Goal: Task Accomplishment & Management: Complete application form

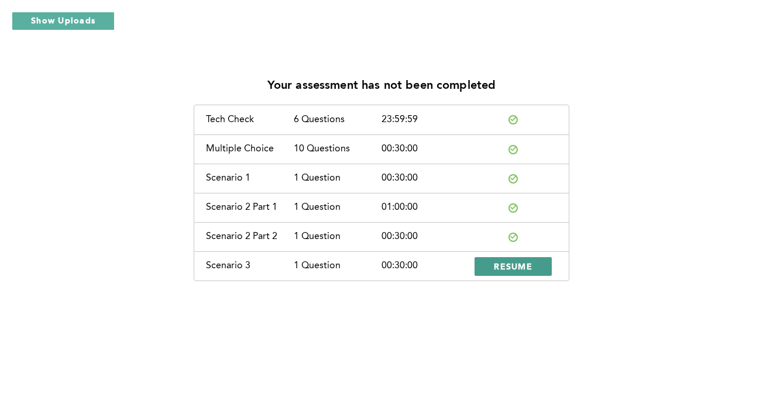
click at [491, 267] on button "RESUME" at bounding box center [512, 266] width 77 height 19
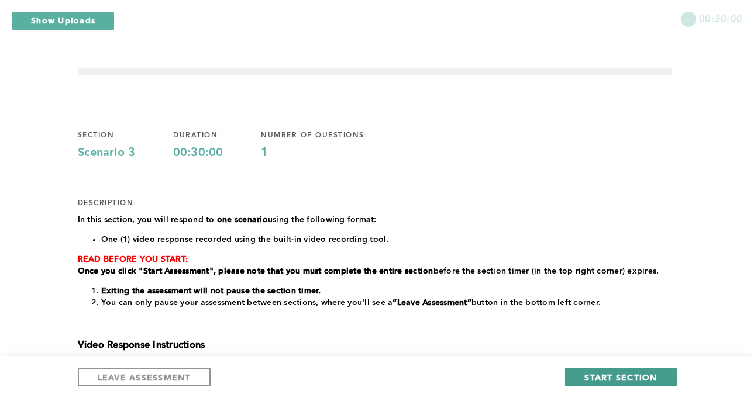
click at [608, 373] on span "START SECTION" at bounding box center [620, 377] width 73 height 11
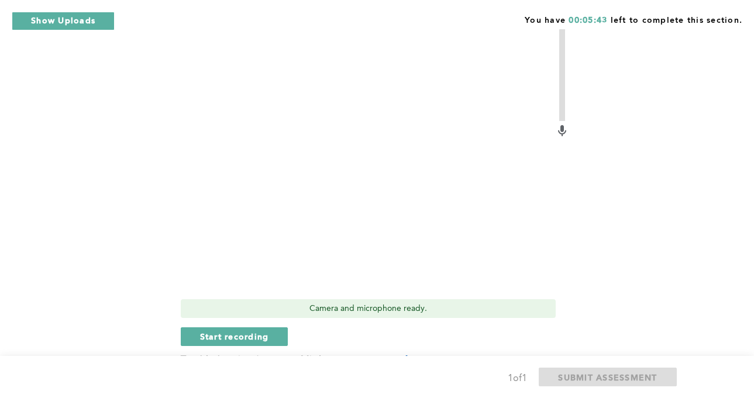
scroll to position [359, 0]
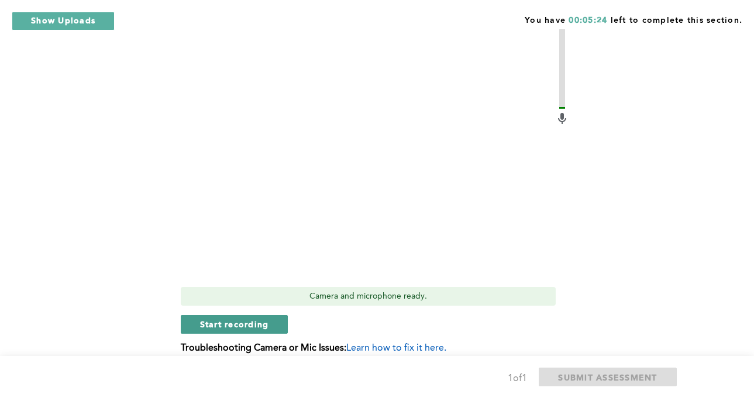
click at [245, 319] on span "Start recording" at bounding box center [234, 324] width 69 height 11
click at [202, 315] on button "Stop recording" at bounding box center [234, 324] width 107 height 19
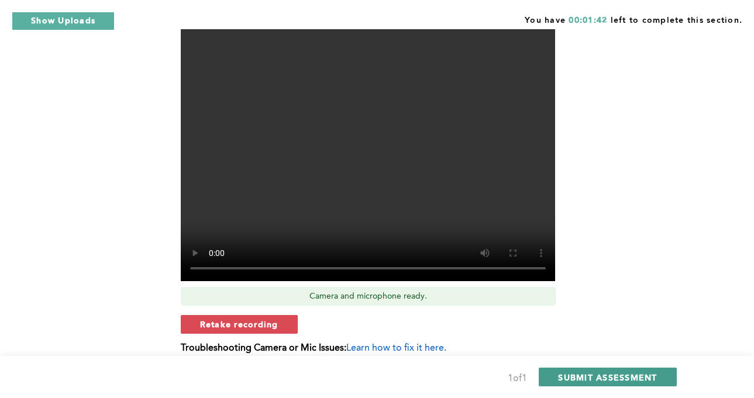
click at [592, 375] on span "SUBMIT ASSESSMENT" at bounding box center [607, 377] width 99 height 11
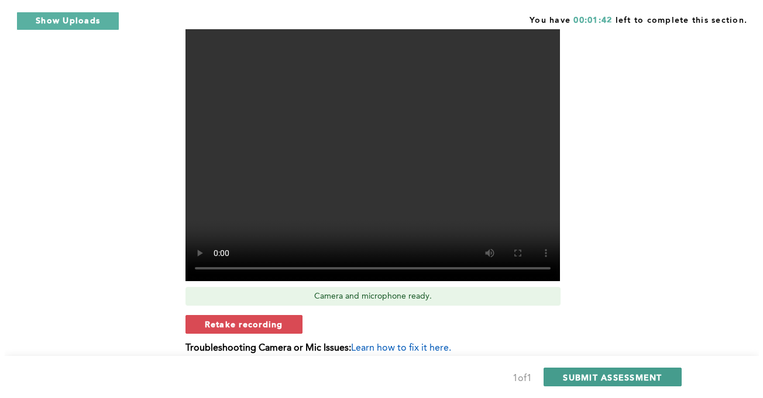
scroll to position [0, 0]
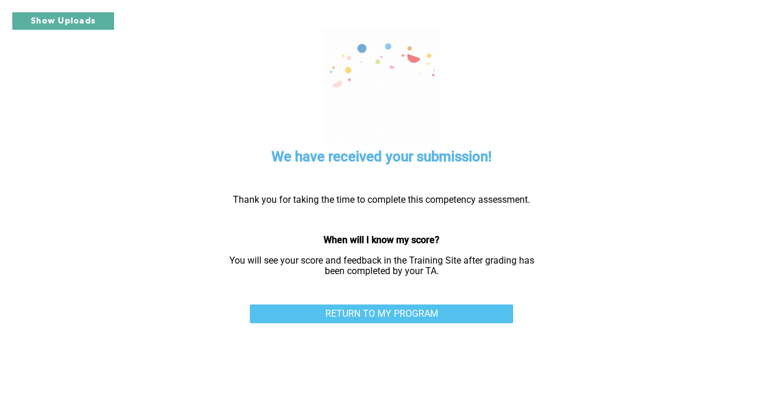
click at [428, 313] on link "RETURN TO MY PROGRAM" at bounding box center [381, 314] width 263 height 19
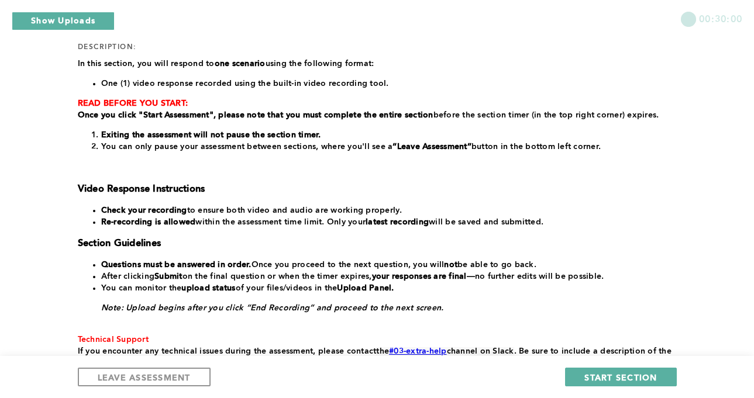
scroll to position [202, 0]
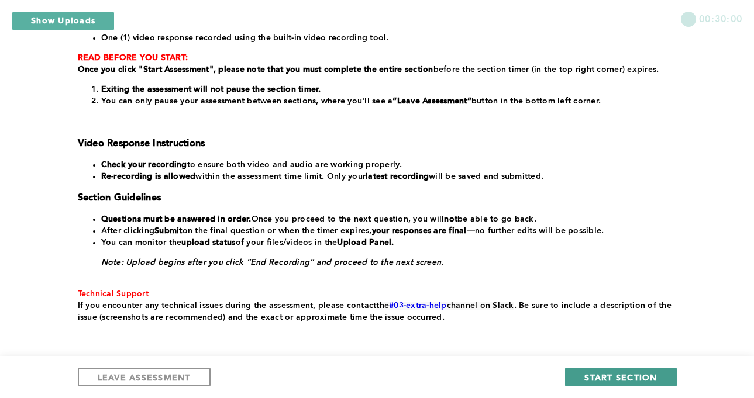
click at [606, 375] on span "START SECTION" at bounding box center [620, 377] width 73 height 11
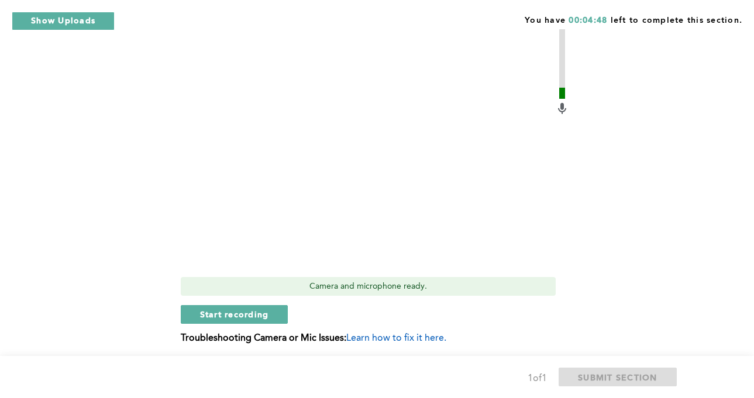
scroll to position [447, 0]
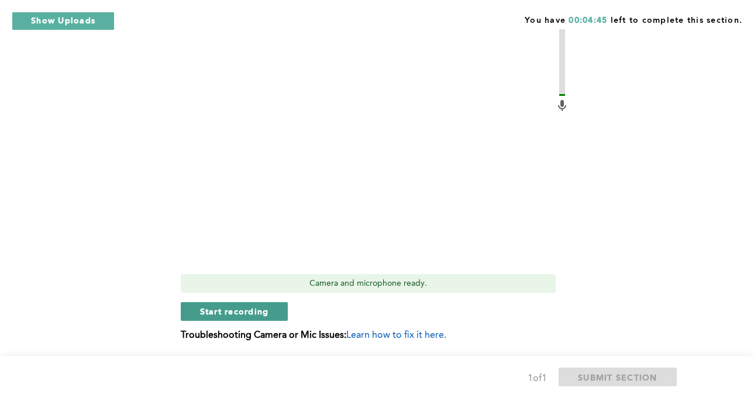
click at [223, 314] on span "Start recording" at bounding box center [234, 311] width 69 height 11
click at [239, 316] on span "Stop recording" at bounding box center [234, 311] width 68 height 11
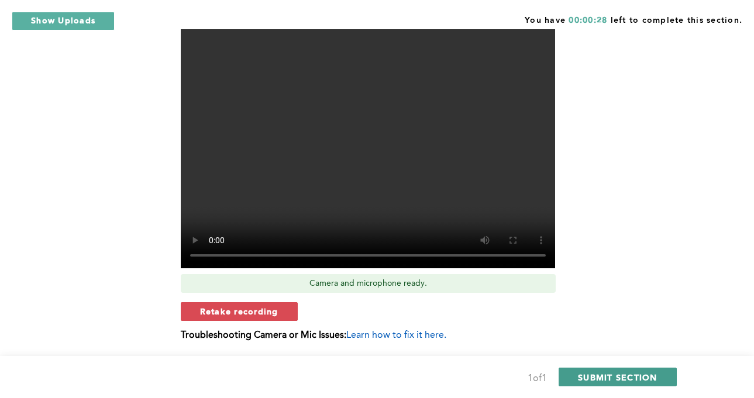
click at [597, 377] on span "SUBMIT SECTION" at bounding box center [618, 377] width 80 height 11
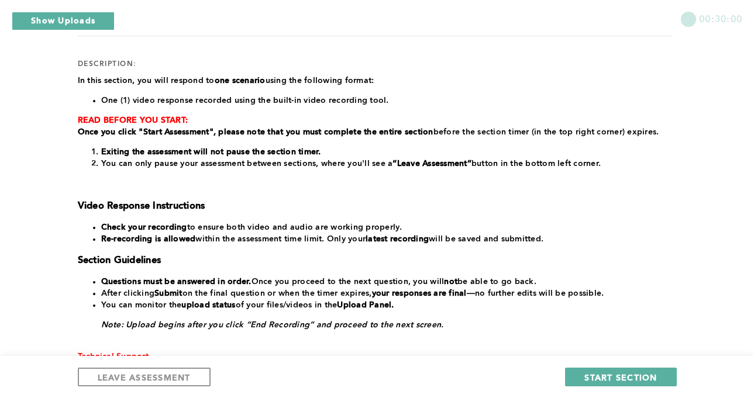
scroll to position [170, 0]
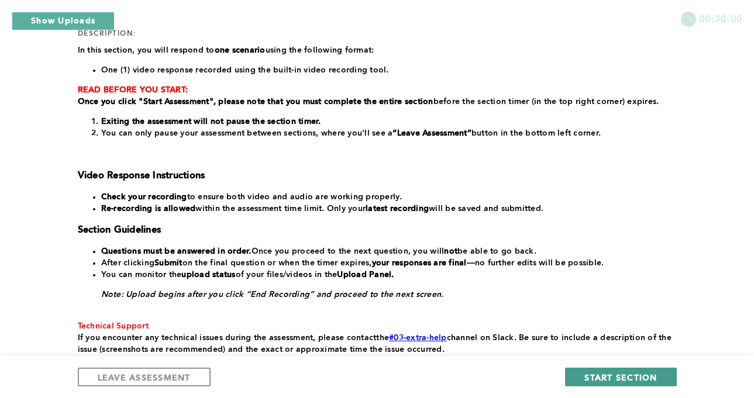
click at [612, 378] on span "START SECTION" at bounding box center [620, 377] width 73 height 11
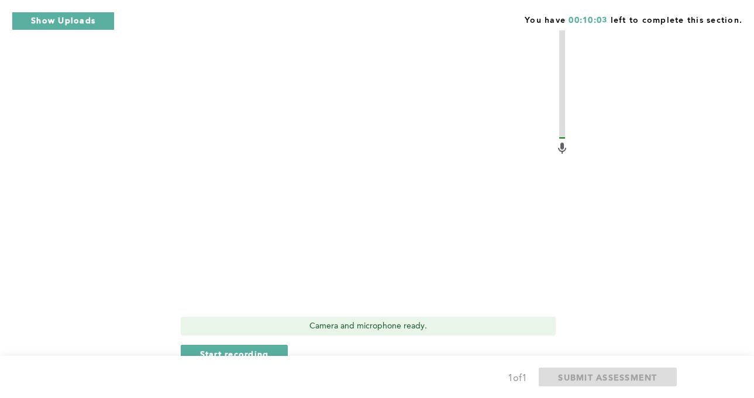
scroll to position [376, 0]
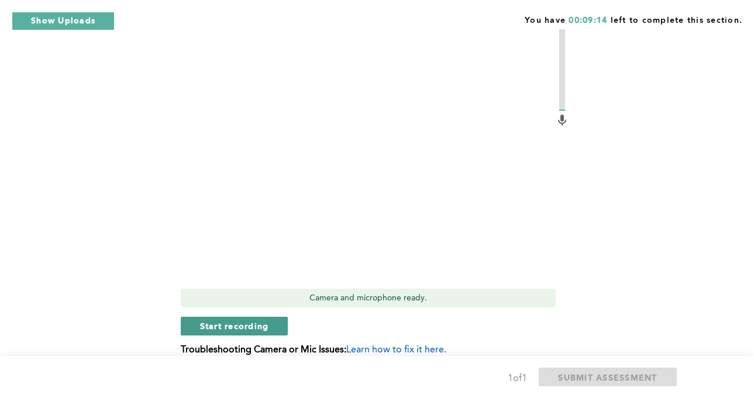
click at [242, 323] on span "Start recording" at bounding box center [234, 325] width 69 height 11
click at [246, 332] on button "Stop recording" at bounding box center [234, 326] width 107 height 19
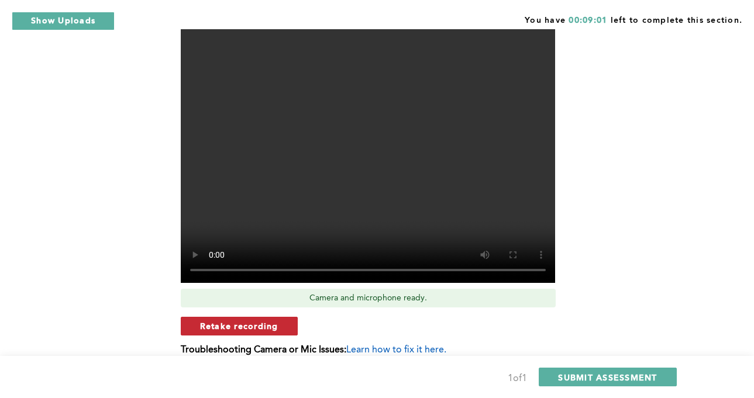
click at [248, 326] on span "Retake recording" at bounding box center [239, 325] width 78 height 11
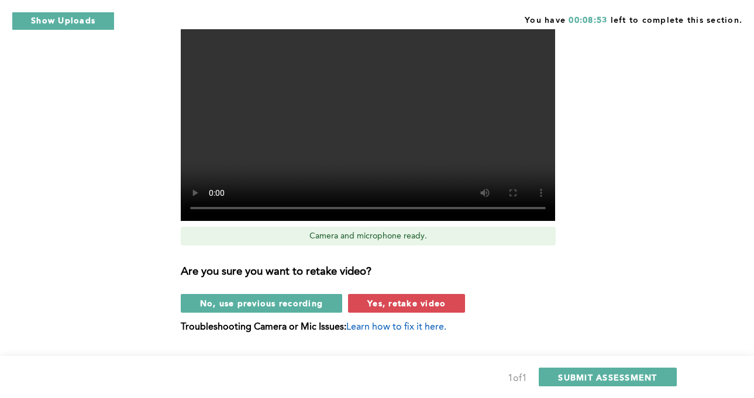
scroll to position [441, 0]
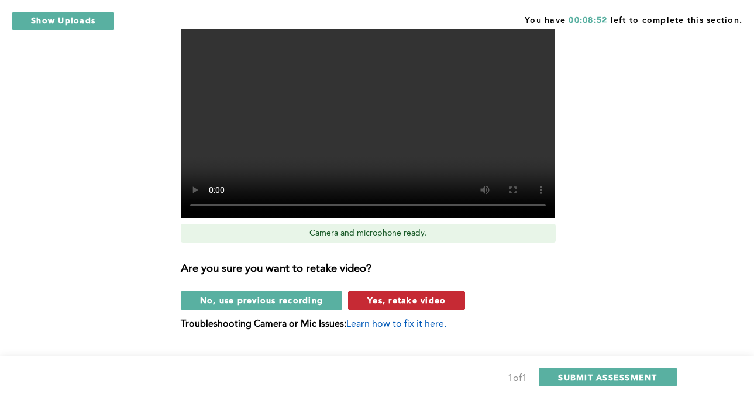
click at [404, 296] on span "Yes, retake video" at bounding box center [406, 300] width 78 height 11
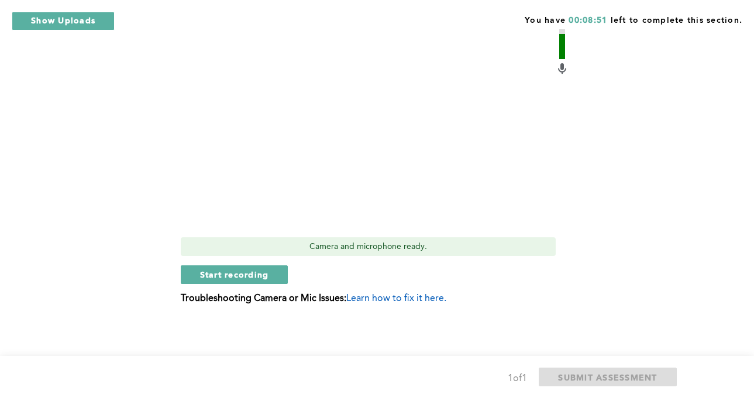
scroll to position [427, 0]
click at [229, 274] on span "Start recording" at bounding box center [234, 274] width 69 height 11
click at [237, 278] on span "Stop recording" at bounding box center [234, 274] width 68 height 11
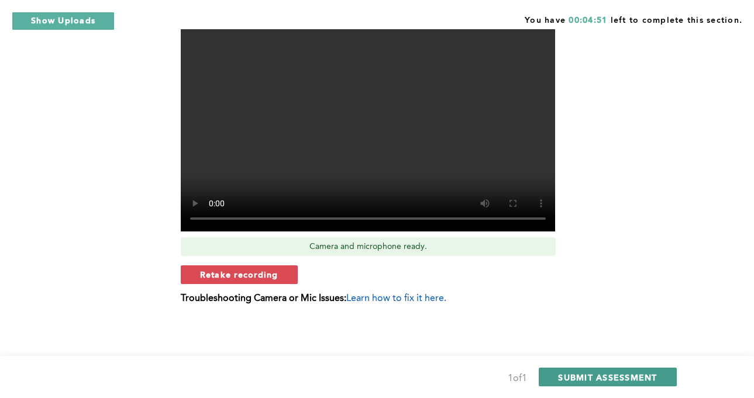
click at [603, 374] on span "SUBMIT ASSESSMENT" at bounding box center [607, 377] width 99 height 11
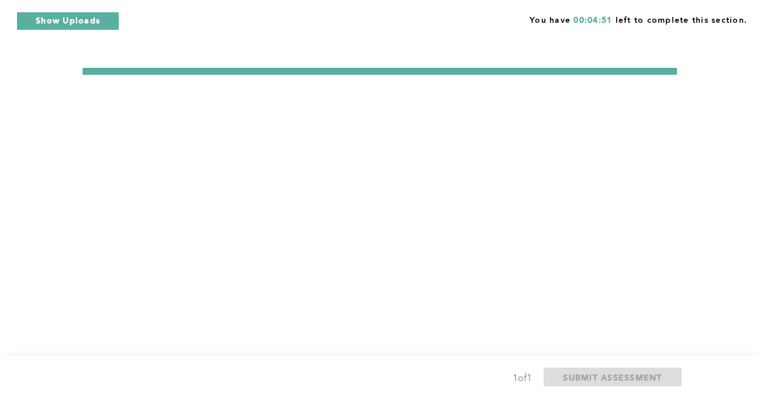
scroll to position [0, 0]
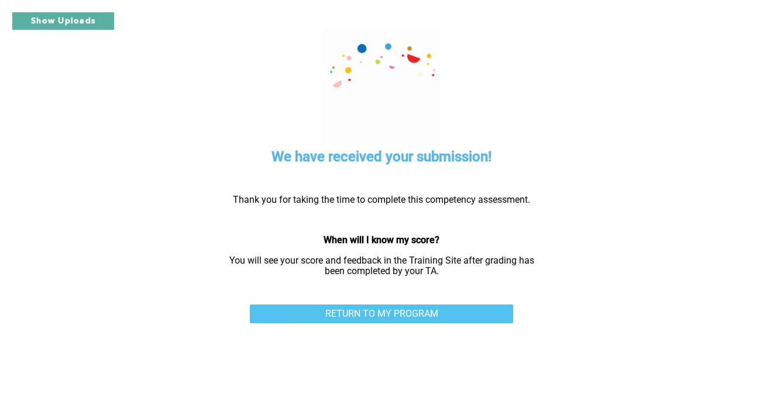
click at [431, 312] on link "RETURN TO MY PROGRAM" at bounding box center [381, 314] width 263 height 19
